Goal: Navigation & Orientation: Find specific page/section

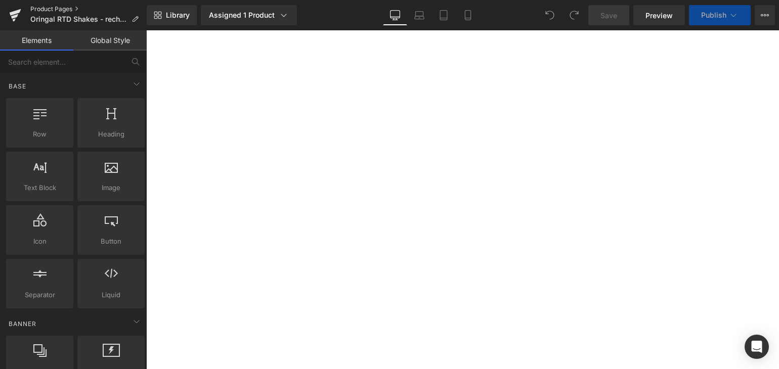
click at [47, 8] on link "Product Pages" at bounding box center [88, 9] width 116 height 8
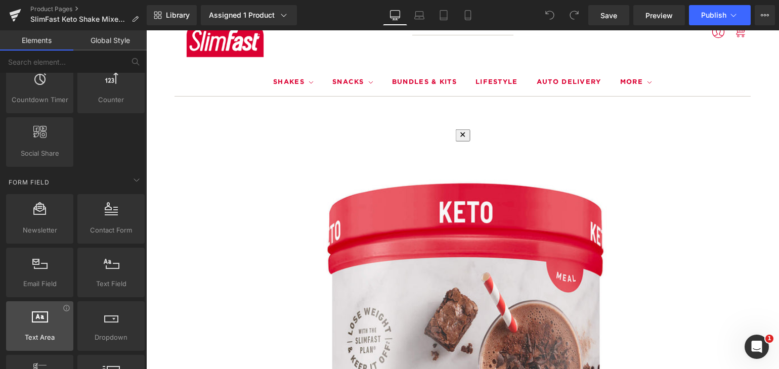
scroll to position [1293, 0]
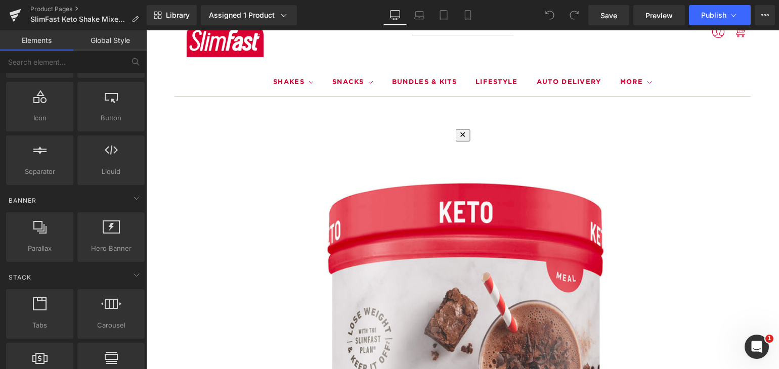
scroll to position [0, 0]
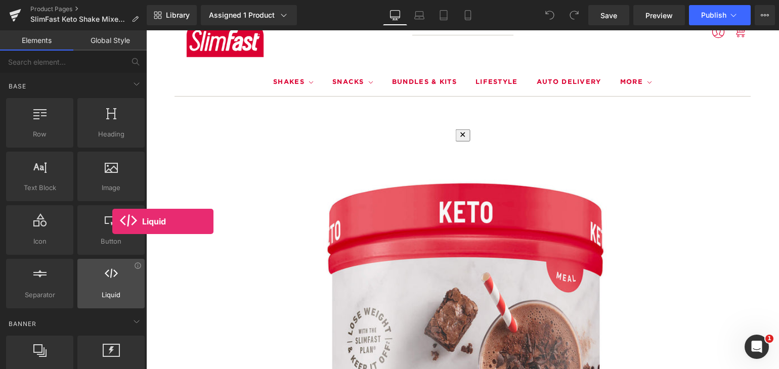
click at [112, 286] on div at bounding box center [110, 278] width 61 height 23
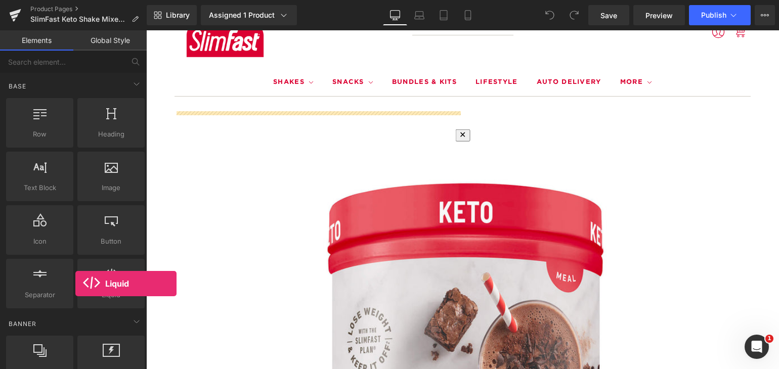
drag, startPoint x: 112, startPoint y: 286, endPoint x: 74, endPoint y: 283, distance: 38.0
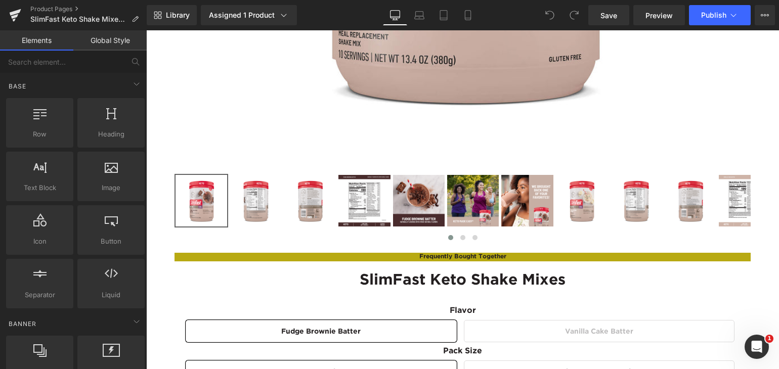
scroll to position [597, 0]
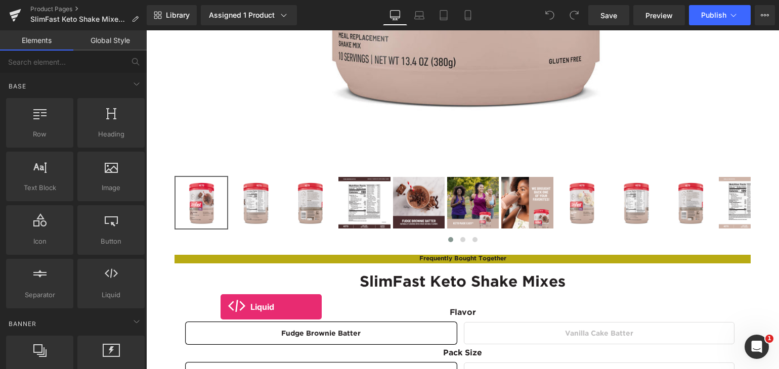
drag, startPoint x: 243, startPoint y: 320, endPoint x: 219, endPoint y: 304, distance: 27.8
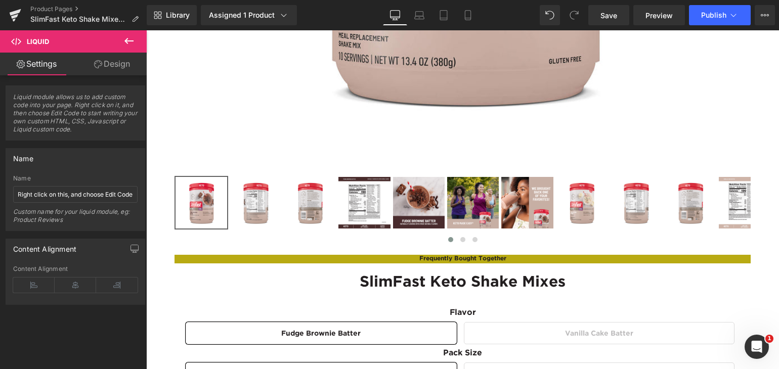
click at [125, 38] on icon at bounding box center [129, 41] width 12 height 12
